Goal: Information Seeking & Learning: Learn about a topic

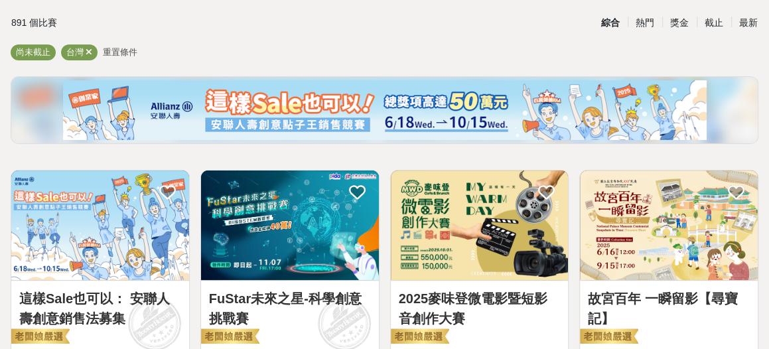
scroll to position [159, 0]
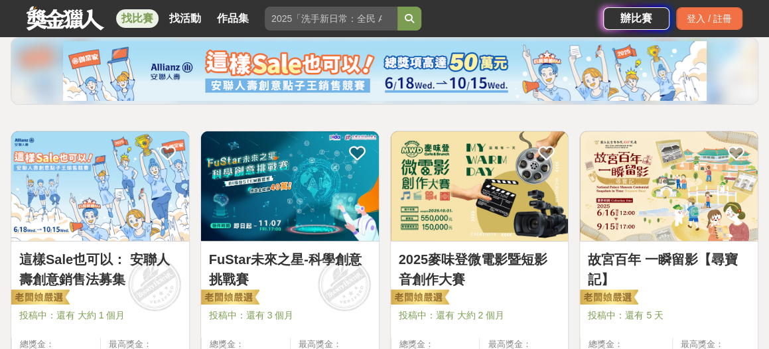
click at [681, 259] on link "故宮百年 一瞬留影【尋寶記】" at bounding box center [669, 270] width 162 height 40
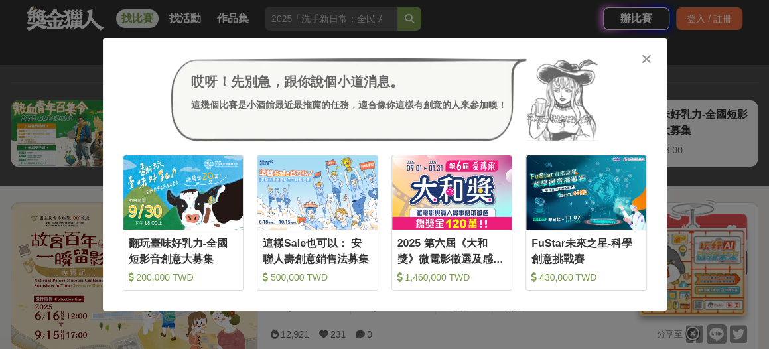
click at [648, 59] on icon at bounding box center [647, 58] width 10 height 13
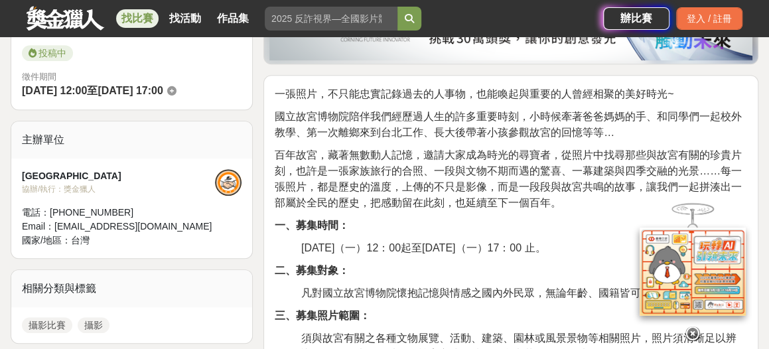
scroll to position [372, 0]
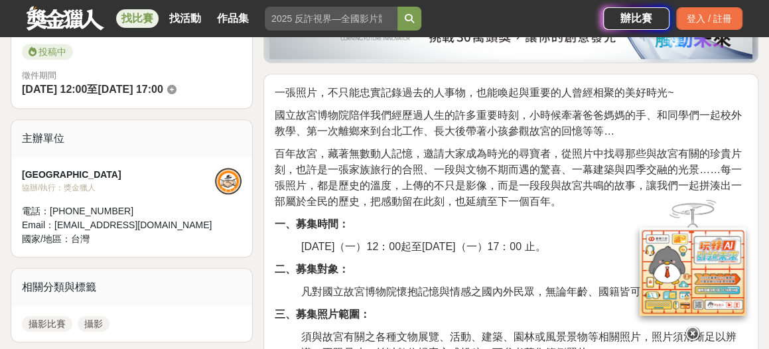
click at [690, 334] on icon at bounding box center [693, 332] width 15 height 15
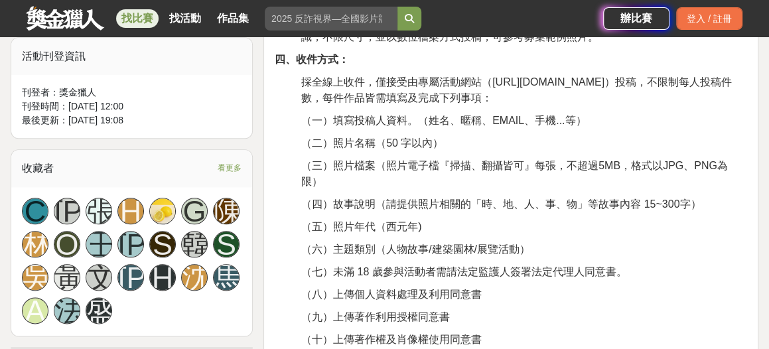
scroll to position [690, 0]
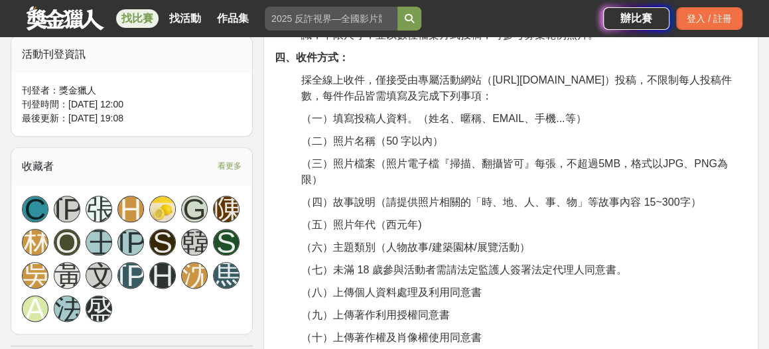
click at [572, 285] on p "（八）上傳個人資料處理及利用同意書" at bounding box center [524, 293] width 446 height 16
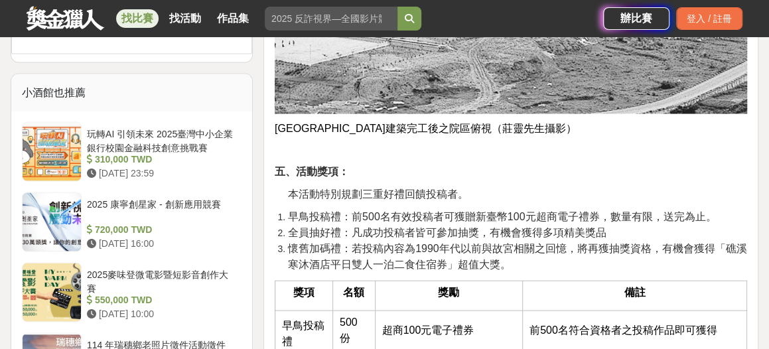
scroll to position [1275, 0]
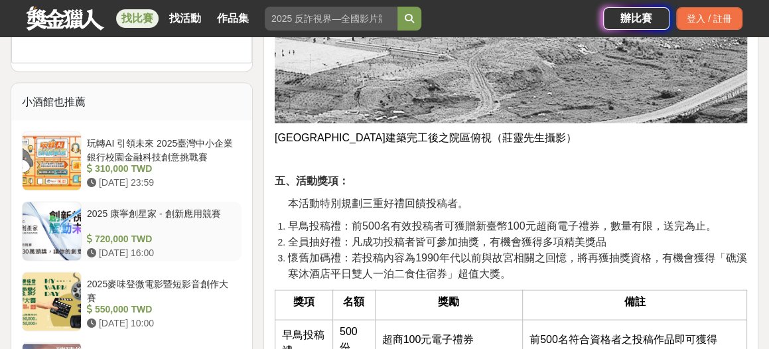
click at [209, 206] on div "2025 康寧創星家 - 創新應用競賽" at bounding box center [161, 218] width 149 height 25
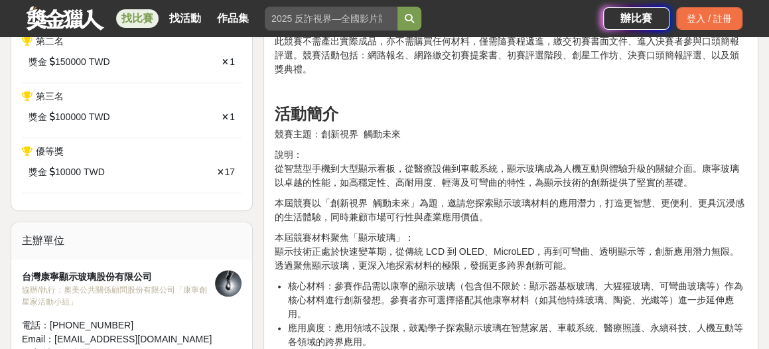
scroll to position [694, 0]
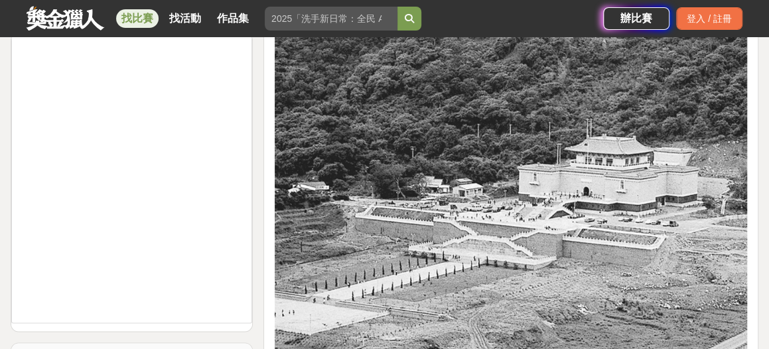
scroll to position [1009, 0]
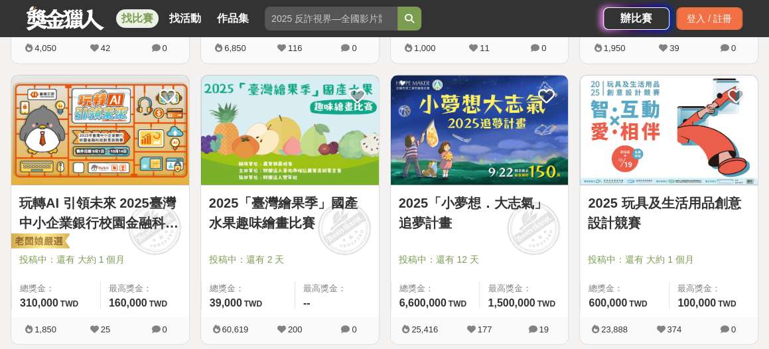
scroll to position [1062, 0]
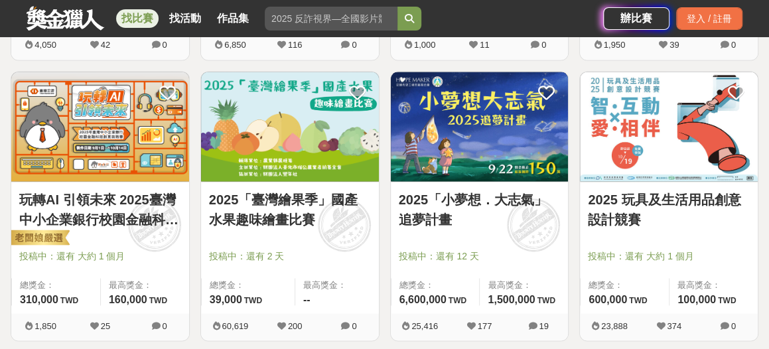
click at [315, 203] on link "2025「臺灣繪果季」國產水果趣味繪畫比賽" at bounding box center [290, 210] width 162 height 40
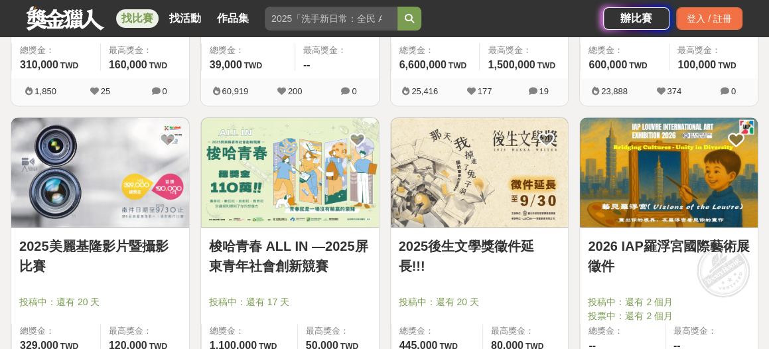
scroll to position [1381, 0]
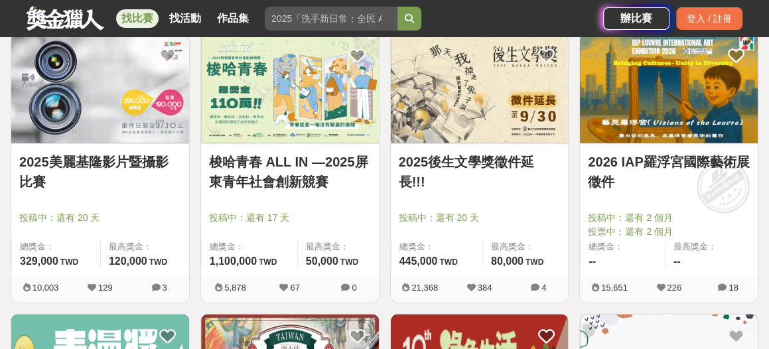
click at [641, 163] on link "2026 IAP羅浮宮國際藝術展徵件" at bounding box center [669, 172] width 162 height 40
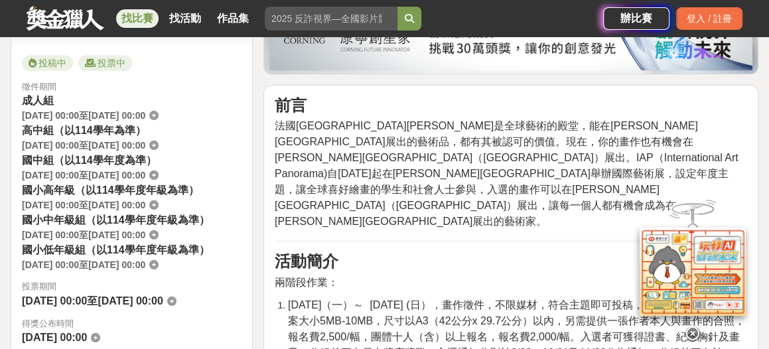
scroll to position [372, 0]
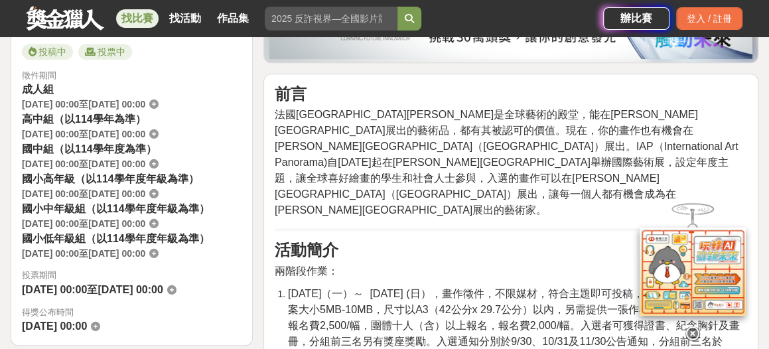
click at [694, 327] on icon at bounding box center [693, 329] width 15 height 15
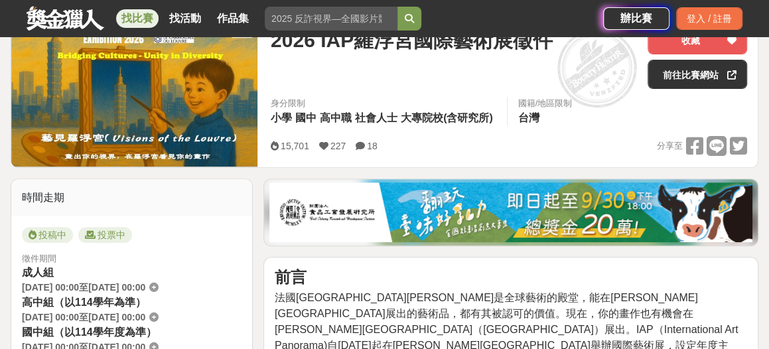
scroll to position [159, 0]
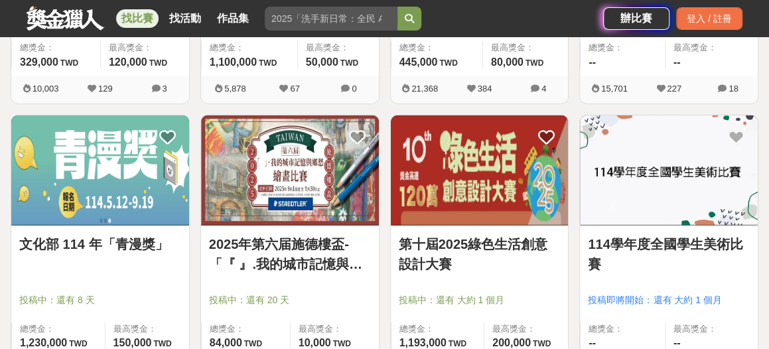
scroll to position [1593, 0]
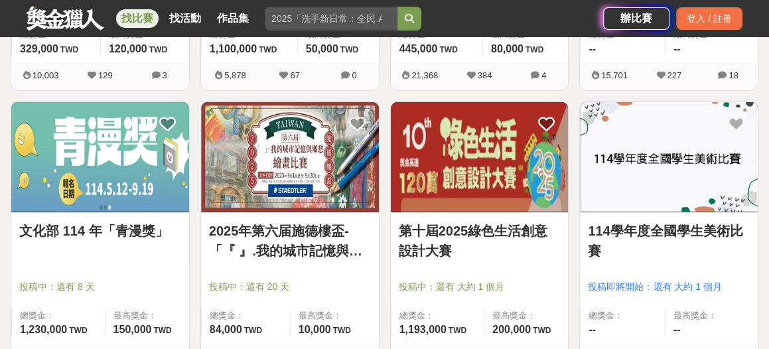
click at [116, 231] on link "文化部 114 年「青漫獎」" at bounding box center [100, 231] width 162 height 20
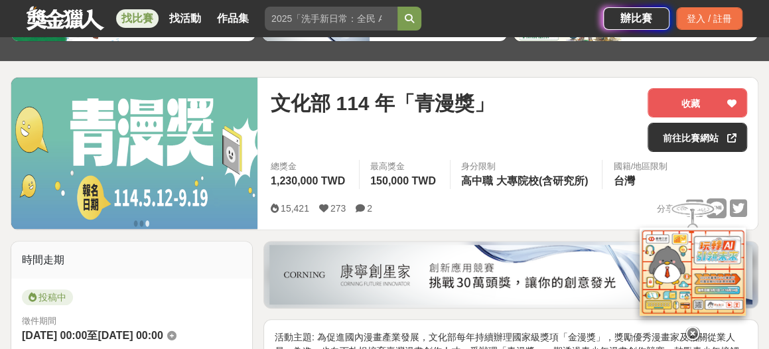
scroll to position [212, 0]
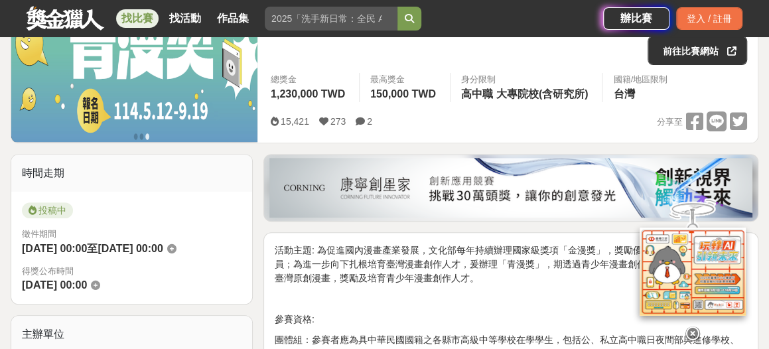
click at [692, 326] on icon at bounding box center [693, 330] width 15 height 15
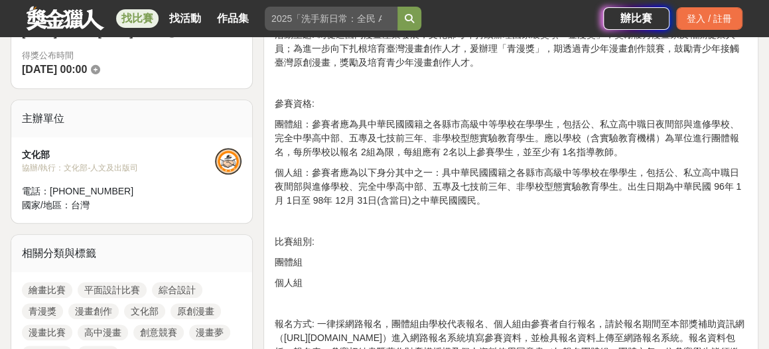
scroll to position [425, 0]
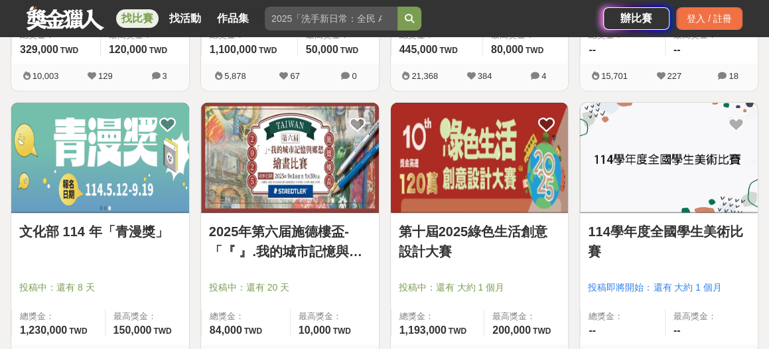
scroll to position [1593, 0]
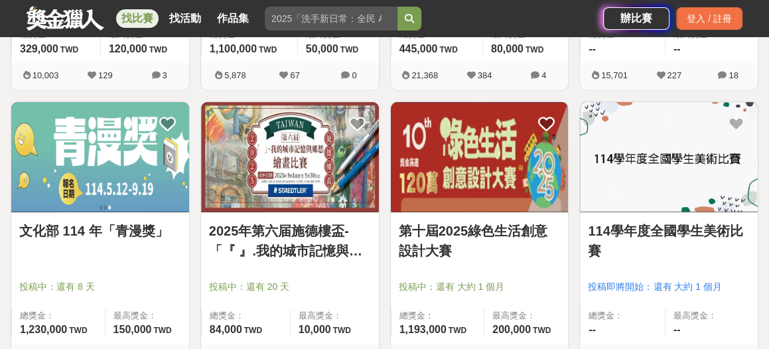
click at [337, 226] on link "2025年第六届施德樓盃-「『 』.我的城市記憶與鄉愁」繪畫比賽" at bounding box center [290, 241] width 162 height 40
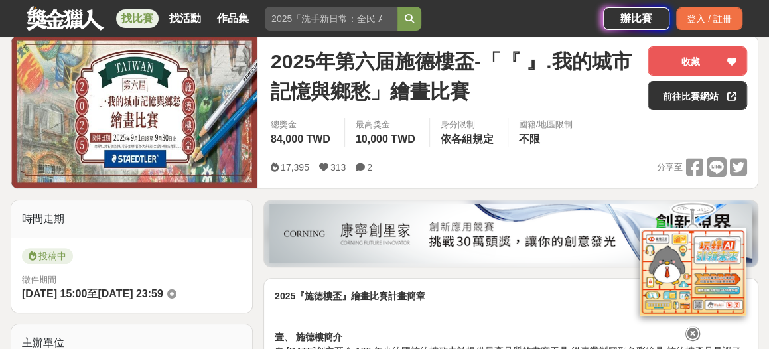
scroll to position [159, 0]
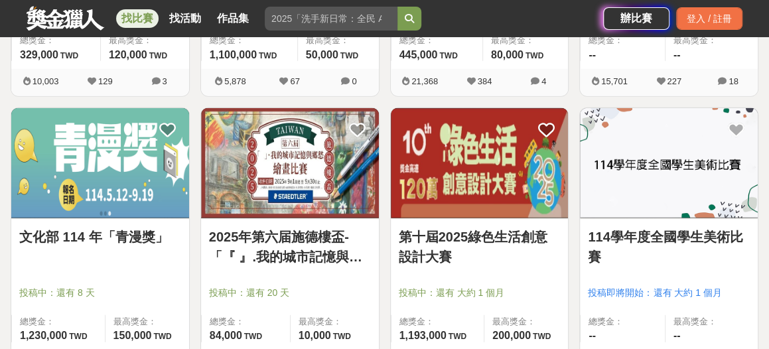
scroll to position [1593, 0]
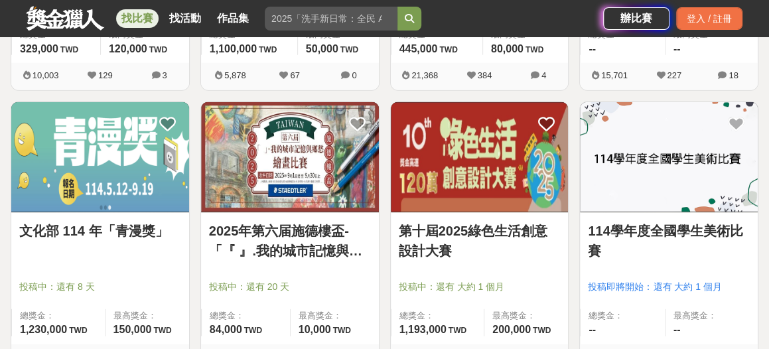
click at [633, 230] on link "114學年度全國學生美術比賽" at bounding box center [669, 241] width 162 height 40
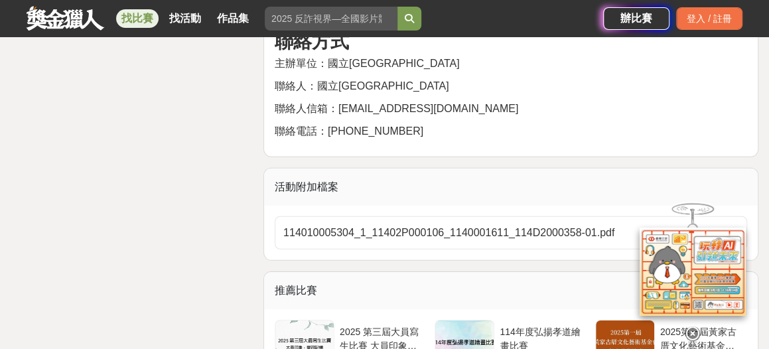
scroll to position [7226, 0]
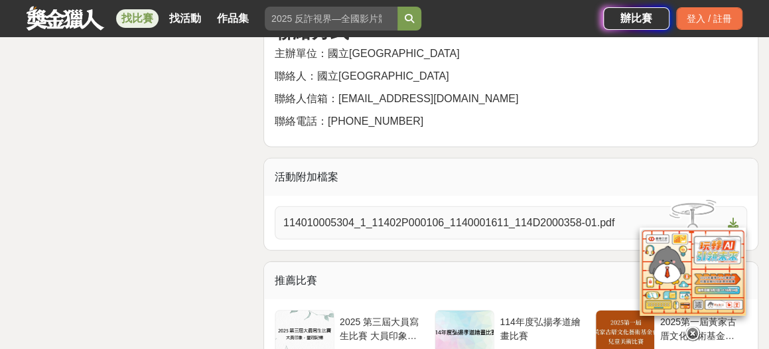
click at [731, 218] on icon at bounding box center [733, 223] width 11 height 11
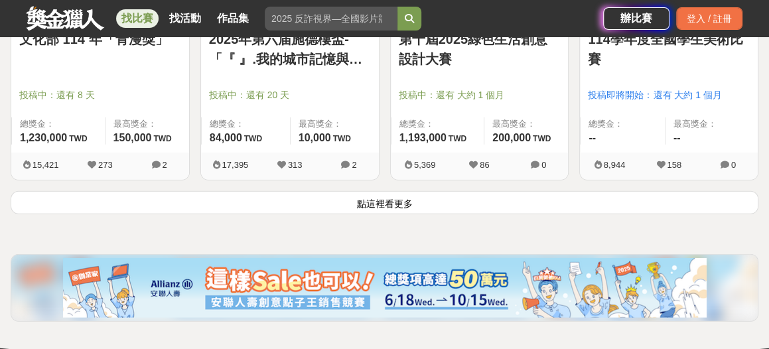
scroll to position [1806, 0]
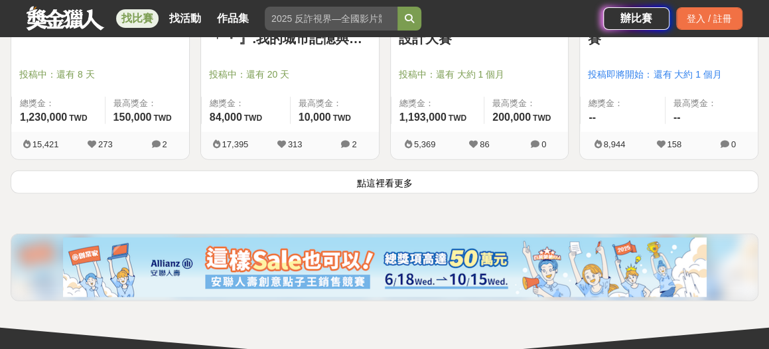
click at [399, 182] on button "點這裡看更多" at bounding box center [385, 182] width 748 height 23
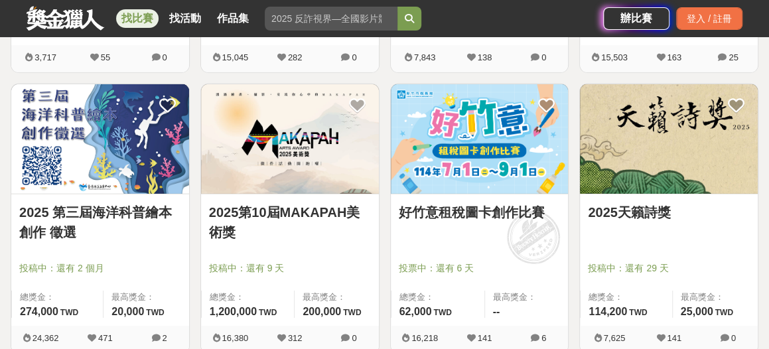
scroll to position [2178, 0]
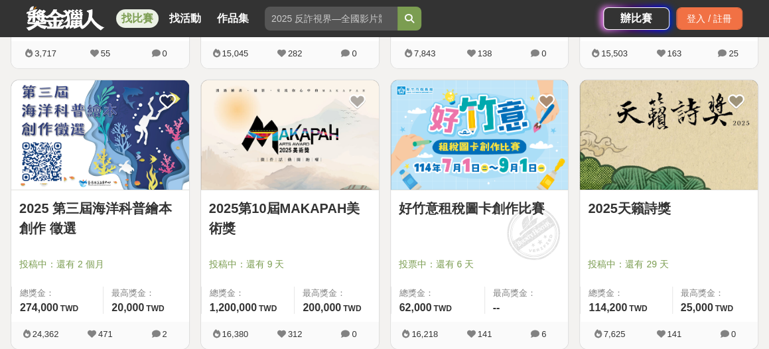
click at [110, 209] on link "2025 第三屆海洋科普繪本創作 徵選" at bounding box center [100, 219] width 162 height 40
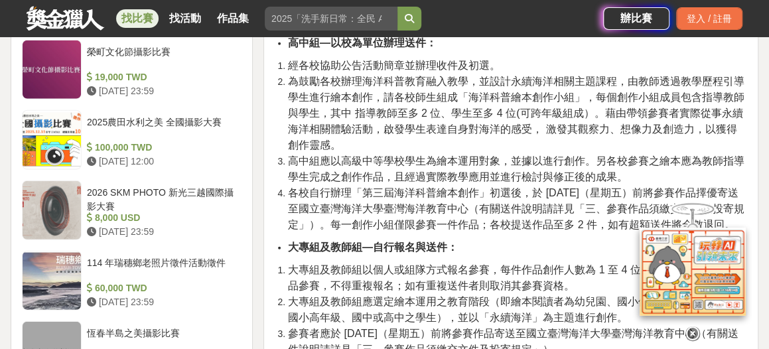
scroll to position [1647, 0]
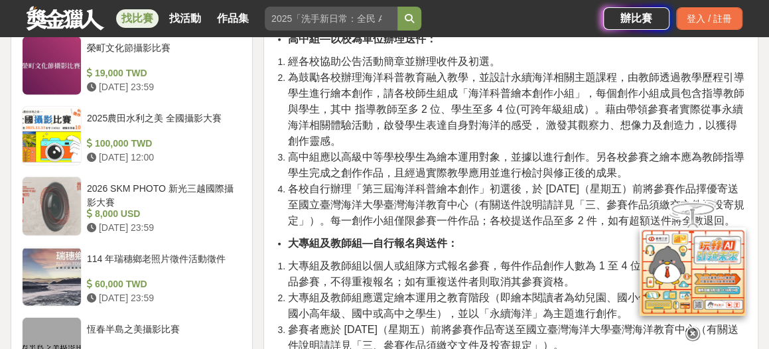
click at [693, 331] on icon at bounding box center [693, 331] width 15 height 15
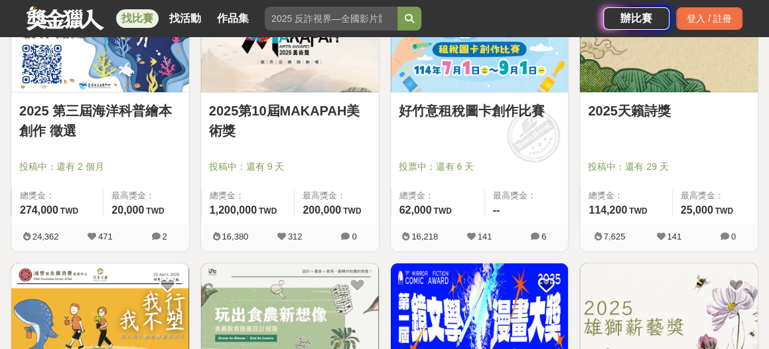
scroll to position [2284, 0]
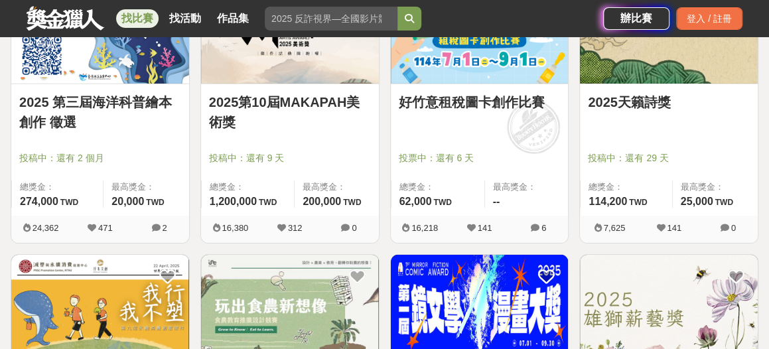
click at [457, 98] on link "好竹意租稅圖卡創作比賽" at bounding box center [480, 102] width 162 height 20
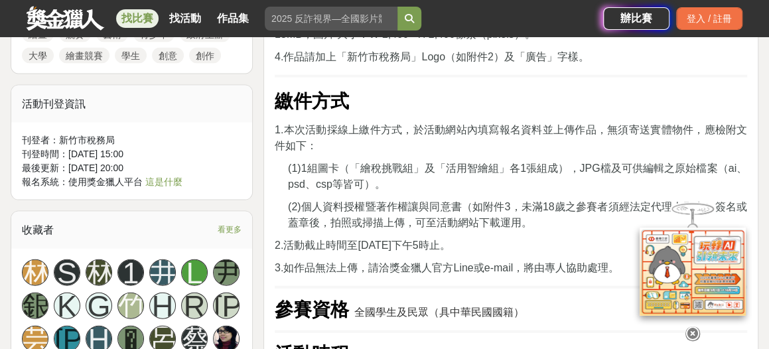
scroll to position [1540, 0]
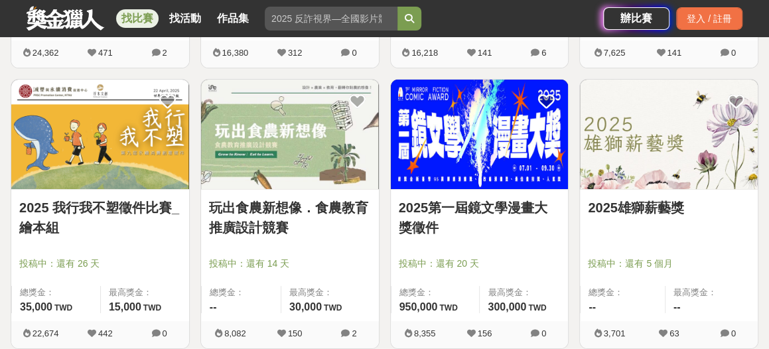
scroll to position [2443, 0]
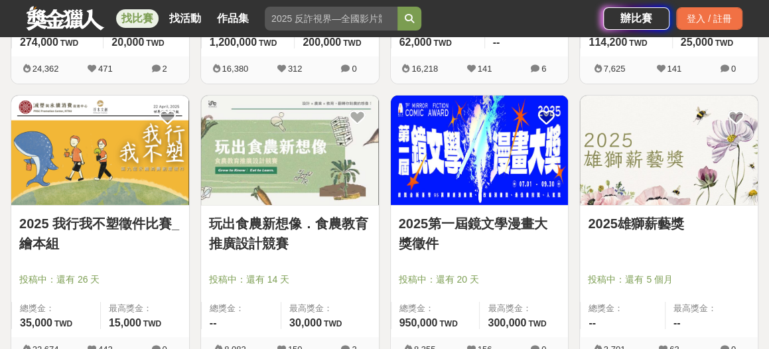
click at [662, 222] on link "2025雄獅薪藝獎" at bounding box center [669, 224] width 162 height 20
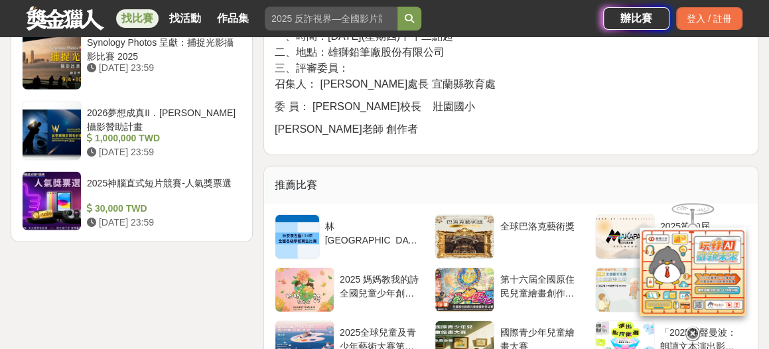
scroll to position [1752, 0]
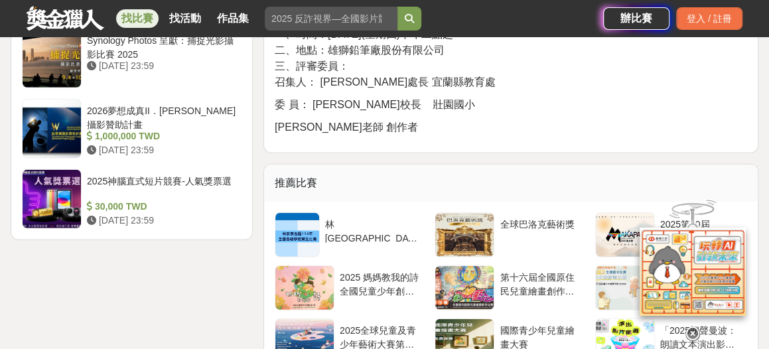
click at [693, 328] on icon at bounding box center [693, 331] width 15 height 15
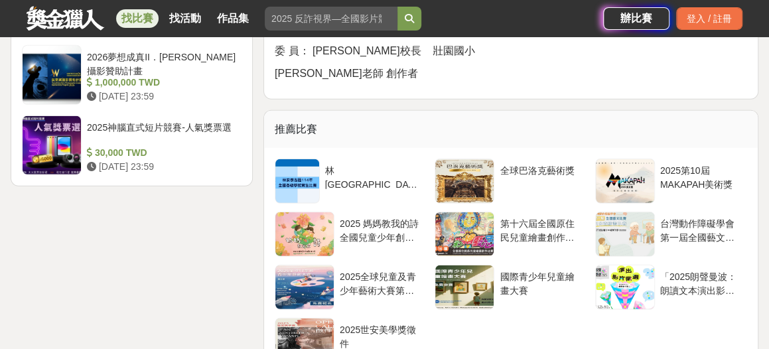
scroll to position [1540, 0]
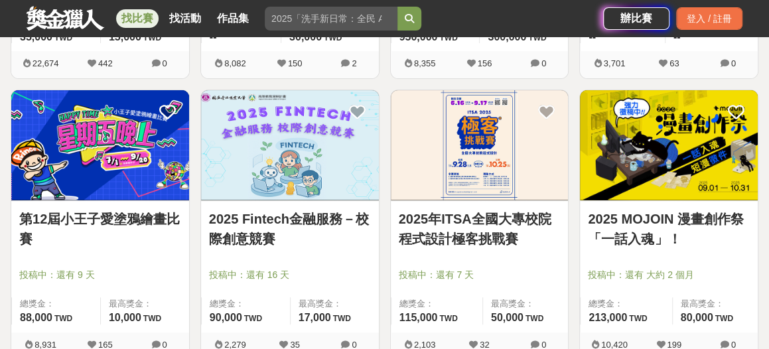
scroll to position [2868, 0]
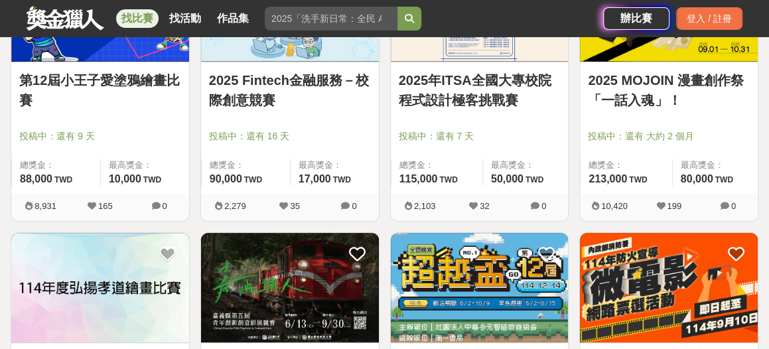
click at [648, 76] on link "2025 MOJOIN 漫畫創作祭「一話入魂」！" at bounding box center [669, 90] width 162 height 40
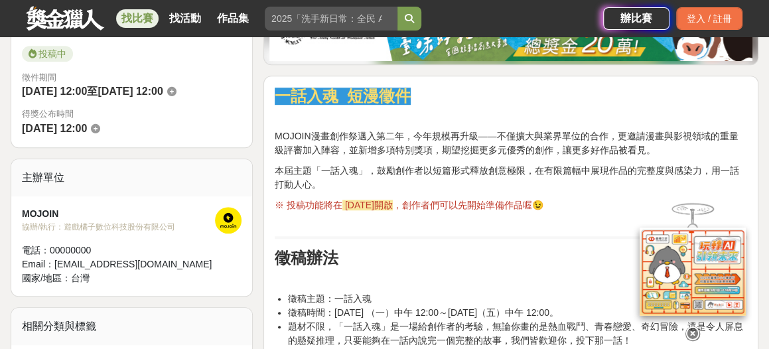
scroll to position [372, 0]
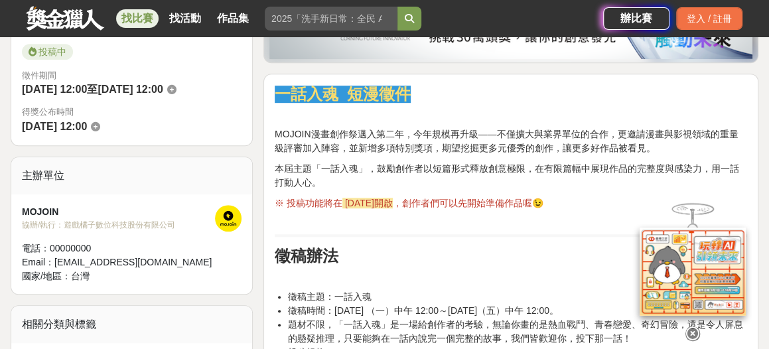
click at [628, 220] on div at bounding box center [693, 261] width 133 height 144
click at [637, 230] on div at bounding box center [693, 264] width 133 height 92
click at [638, 230] on div at bounding box center [693, 264] width 133 height 92
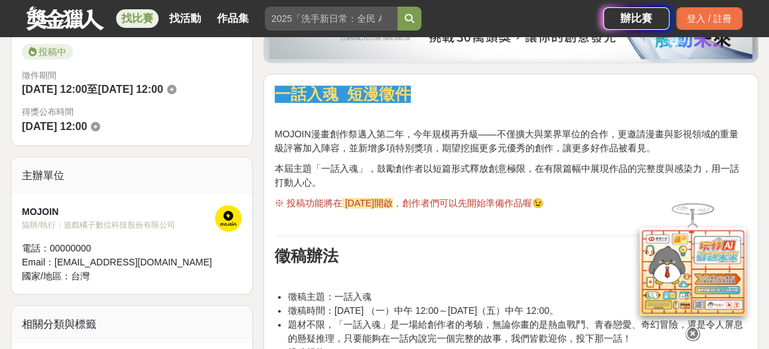
click at [641, 230] on img at bounding box center [693, 262] width 106 height 88
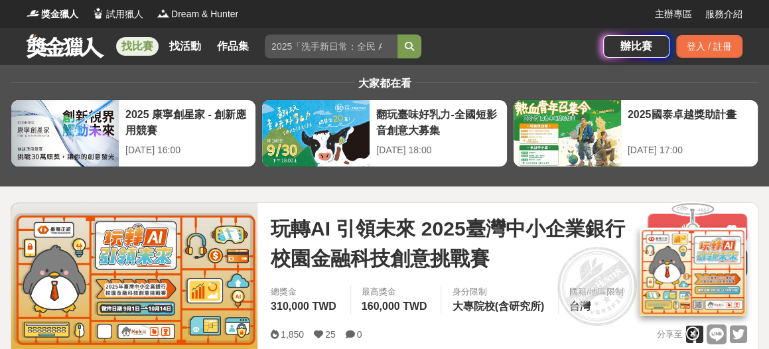
click at [693, 332] on icon at bounding box center [693, 331] width 15 height 15
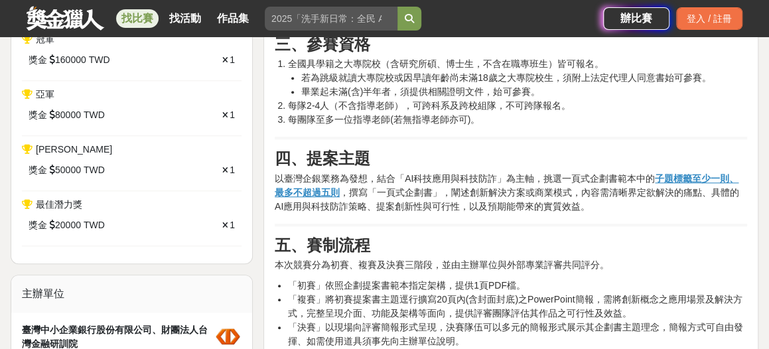
scroll to position [584, 0]
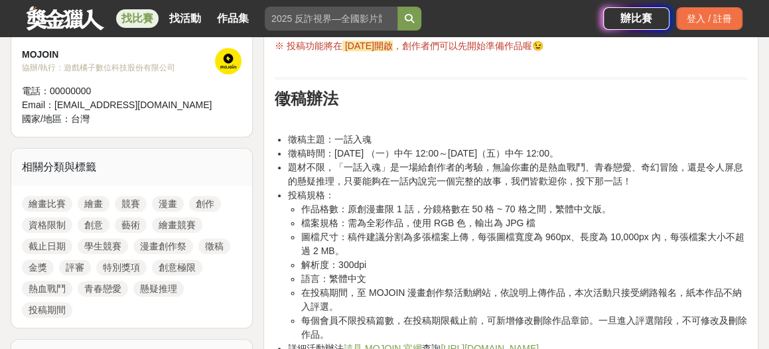
scroll to position [531, 0]
